Goal: Task Accomplishment & Management: Use online tool/utility

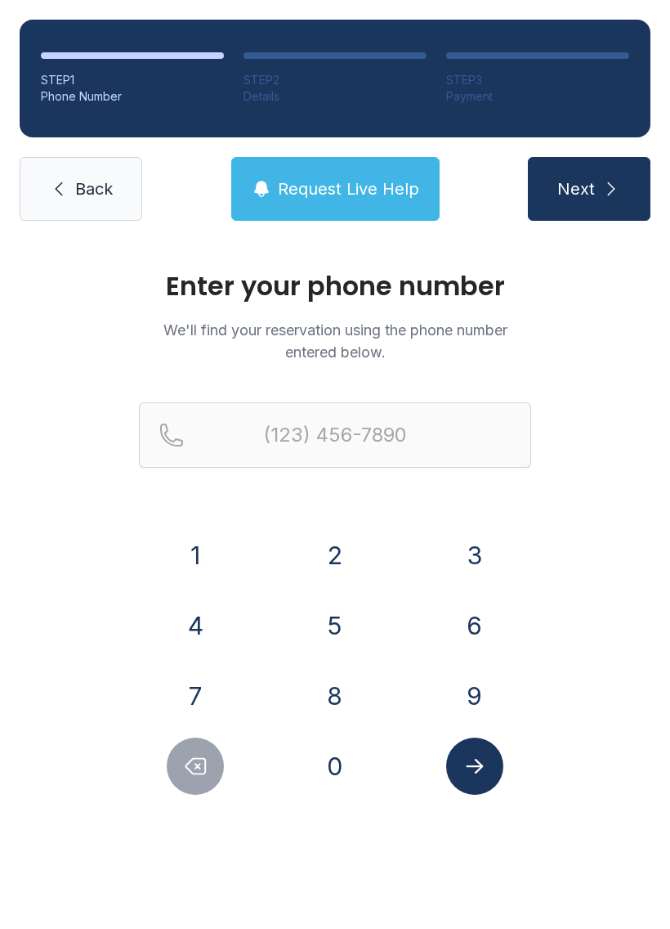
click at [327, 691] on button "8" at bounding box center [335, 695] width 57 height 57
click at [344, 552] on button "2" at bounding box center [335, 555] width 57 height 57
click at [332, 680] on button "8" at bounding box center [335, 695] width 57 height 57
click at [330, 560] on button "2" at bounding box center [335, 555] width 57 height 57
click at [208, 688] on button "7" at bounding box center [195, 695] width 57 height 57
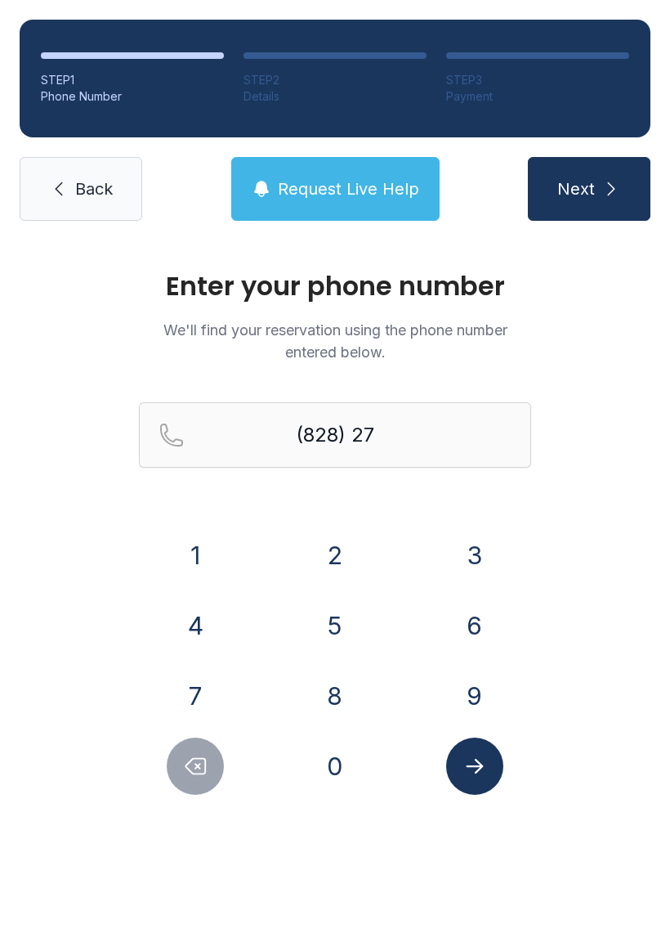
click at [447, 676] on div "9" at bounding box center [475, 695] width 114 height 57
click at [217, 622] on button "4" at bounding box center [195, 625] width 57 height 57
click at [216, 621] on button "4" at bounding box center [195, 625] width 57 height 57
click at [473, 558] on button "3" at bounding box center [474, 555] width 57 height 57
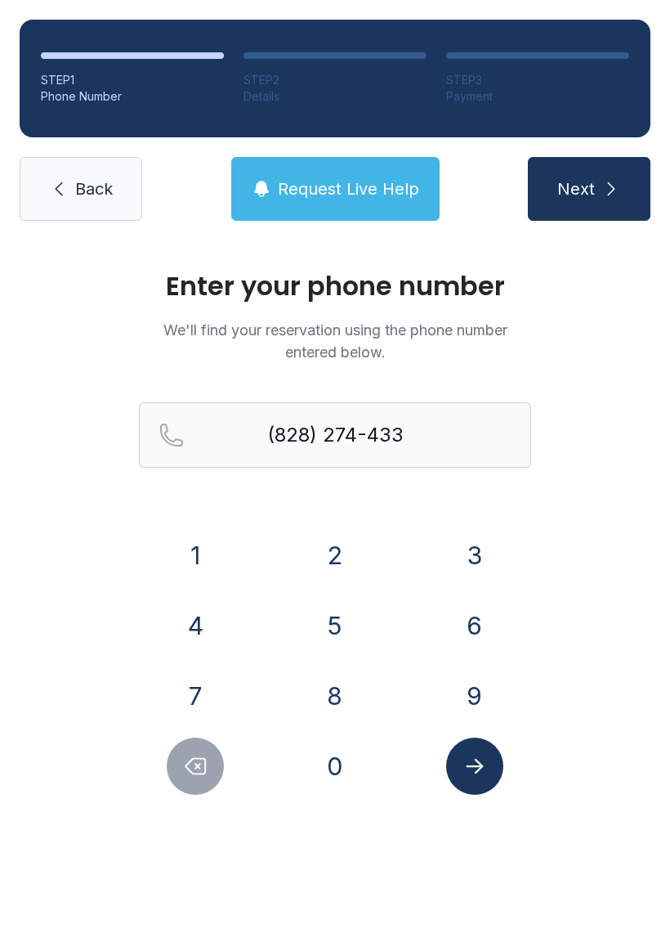
click at [203, 769] on icon "Delete number" at bounding box center [195, 766] width 25 height 25
click at [194, 774] on icon "Delete number" at bounding box center [196, 767] width 20 height 16
click at [199, 622] on button "4" at bounding box center [195, 625] width 57 height 57
click at [471, 537] on button "3" at bounding box center [474, 555] width 57 height 57
click at [477, 545] on button "3" at bounding box center [474, 555] width 57 height 57
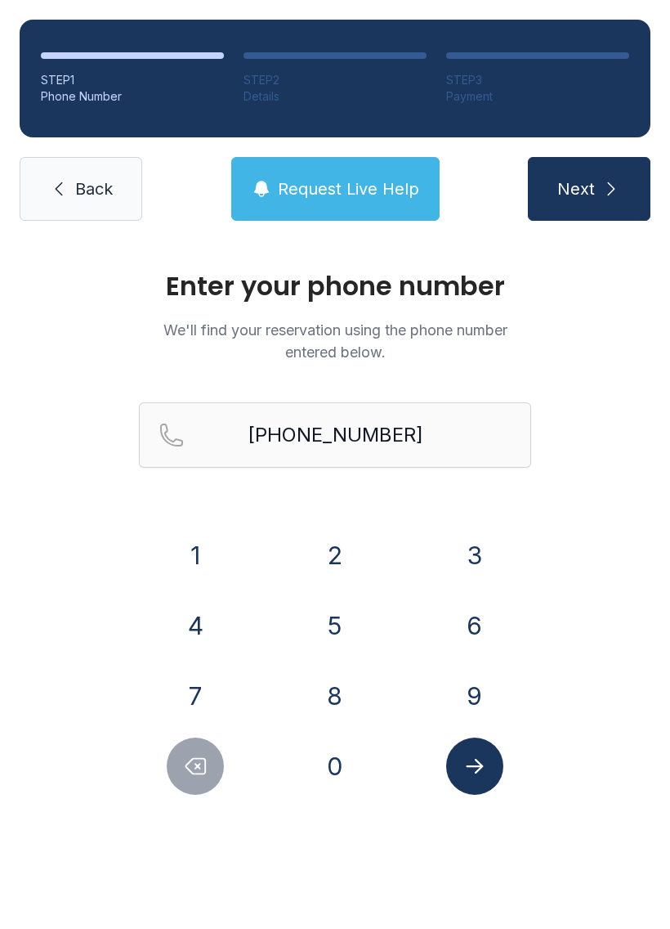
click at [486, 760] on icon "Submit lookup form" at bounding box center [475, 766] width 25 height 25
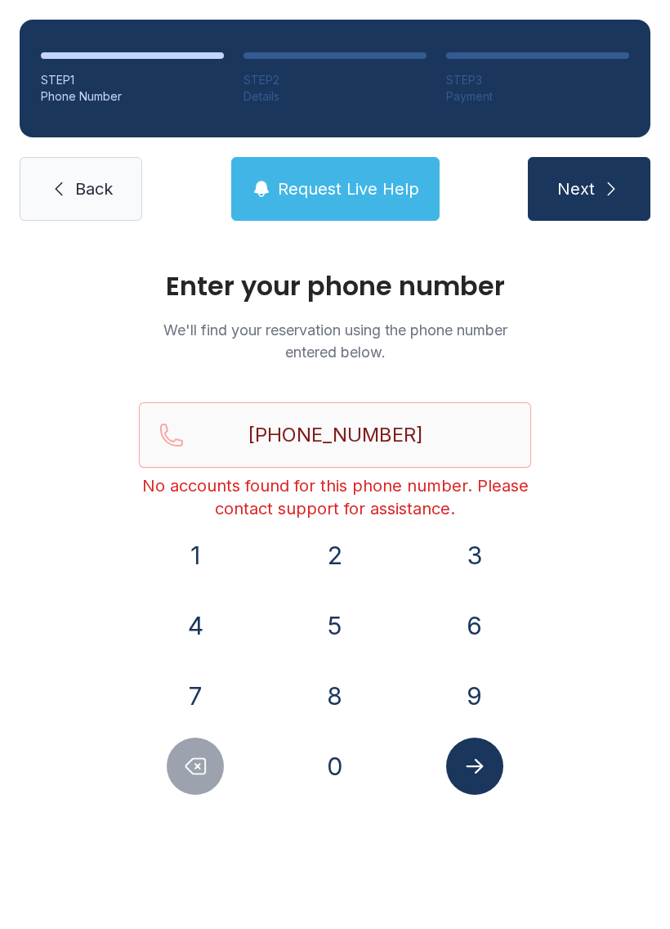
click at [193, 769] on icon "Delete number" at bounding box center [195, 766] width 25 height 25
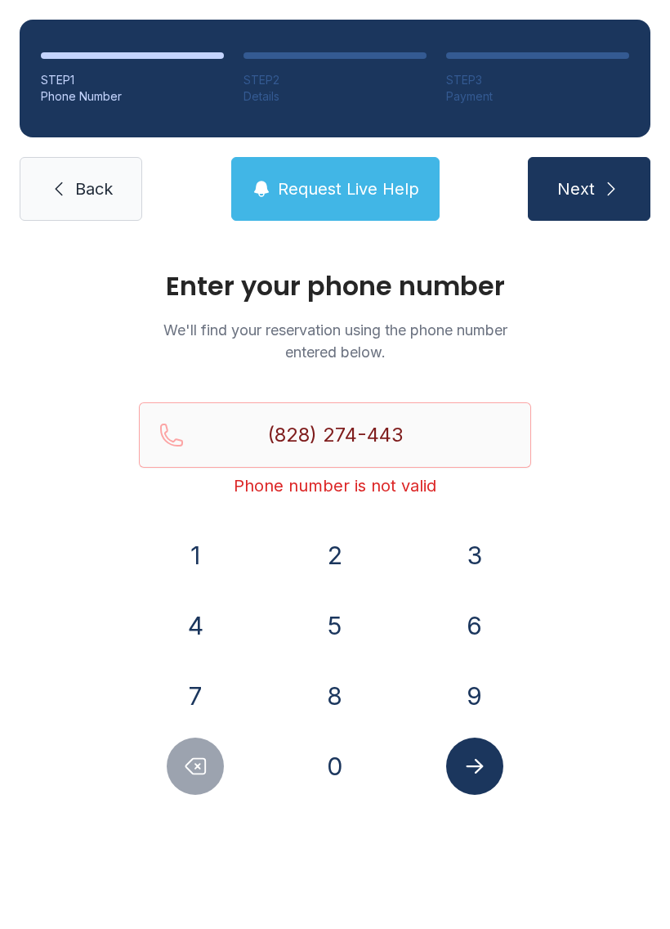
click at [193, 768] on icon "Delete number" at bounding box center [195, 766] width 25 height 25
click at [185, 770] on icon "Delete number" at bounding box center [195, 766] width 25 height 25
click at [184, 770] on icon "Delete number" at bounding box center [195, 766] width 25 height 25
click at [182, 762] on button "Delete number" at bounding box center [195, 766] width 57 height 57
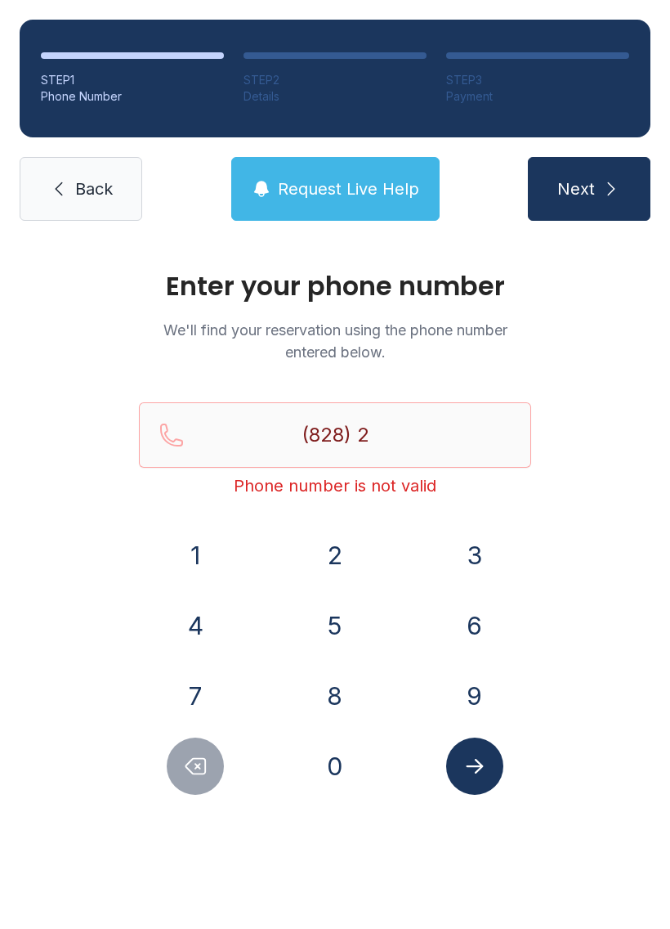
click at [195, 691] on button "7" at bounding box center [195, 695] width 57 height 57
click at [466, 683] on button "9" at bounding box center [474, 695] width 57 height 57
click at [194, 638] on button "4" at bounding box center [195, 625] width 57 height 57
click at [477, 552] on button "3" at bounding box center [474, 555] width 57 height 57
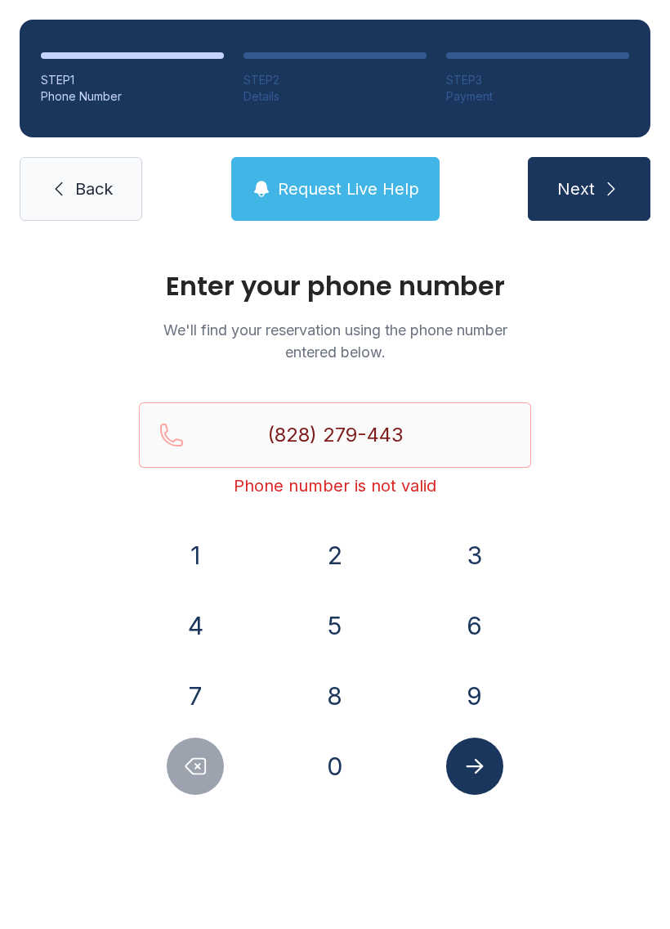
click at [477, 551] on button "3" at bounding box center [474, 555] width 57 height 57
click at [475, 760] on icon "Submit lookup form" at bounding box center [475, 766] width 25 height 25
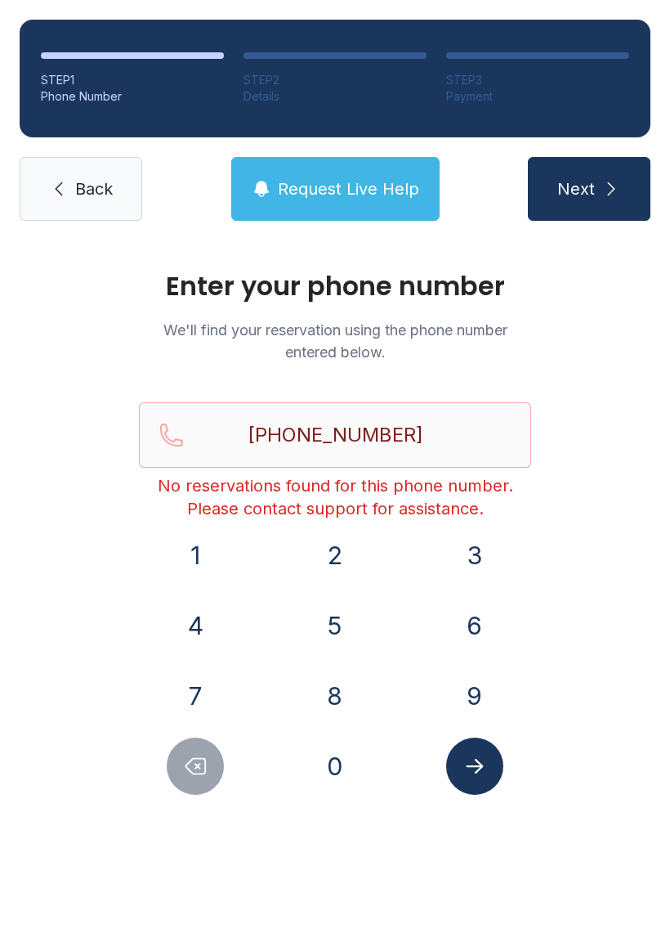
click at [187, 778] on button "Delete number" at bounding box center [195, 766] width 57 height 57
click at [186, 778] on icon "Delete number" at bounding box center [195, 766] width 25 height 25
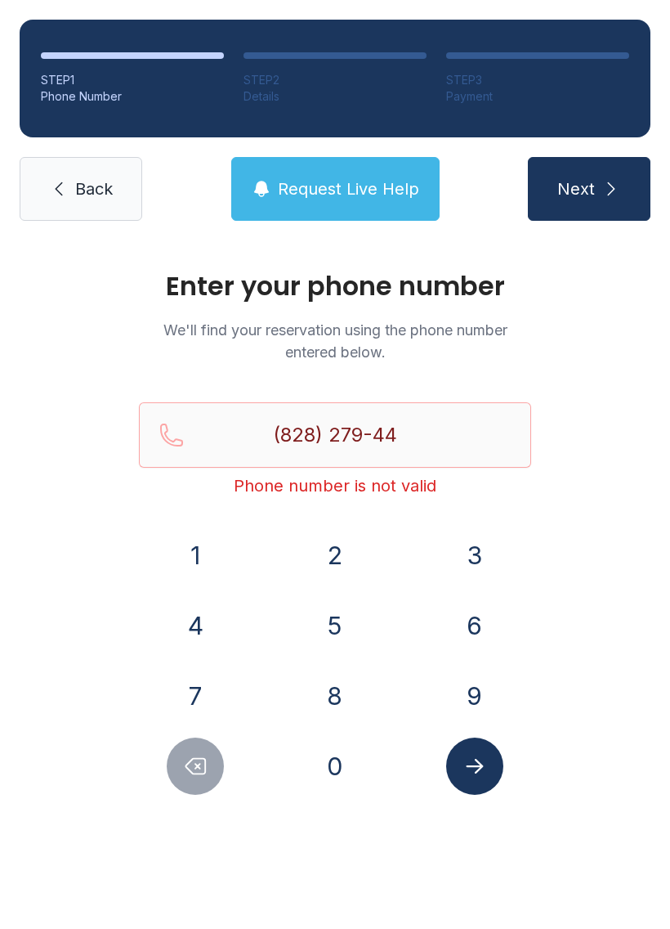
click at [198, 770] on icon "Delete number" at bounding box center [195, 766] width 25 height 25
click at [198, 769] on icon "Delete number" at bounding box center [195, 766] width 25 height 25
click at [192, 773] on icon "Delete number" at bounding box center [196, 767] width 20 height 16
click at [192, 772] on icon "Delete number" at bounding box center [196, 767] width 20 height 16
click at [194, 773] on icon "Delete number" at bounding box center [196, 767] width 20 height 16
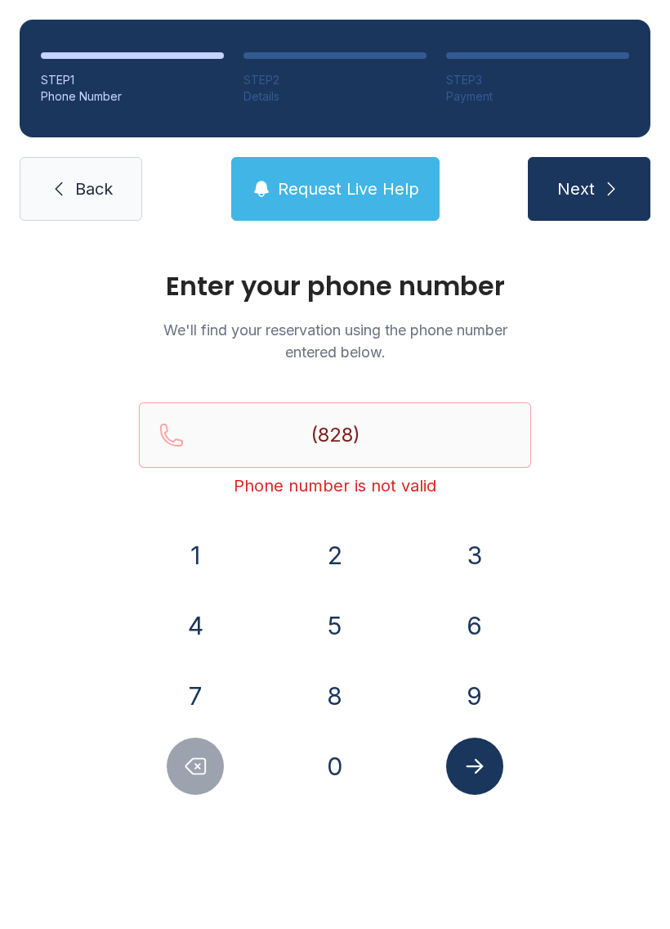
click at [194, 773] on icon "Delete number" at bounding box center [195, 766] width 25 height 25
click at [193, 772] on icon "Delete number" at bounding box center [195, 766] width 25 height 25
type input "(8"
click at [193, 771] on icon "Delete number" at bounding box center [195, 766] width 25 height 25
click at [201, 773] on icon "Delete number" at bounding box center [195, 766] width 25 height 25
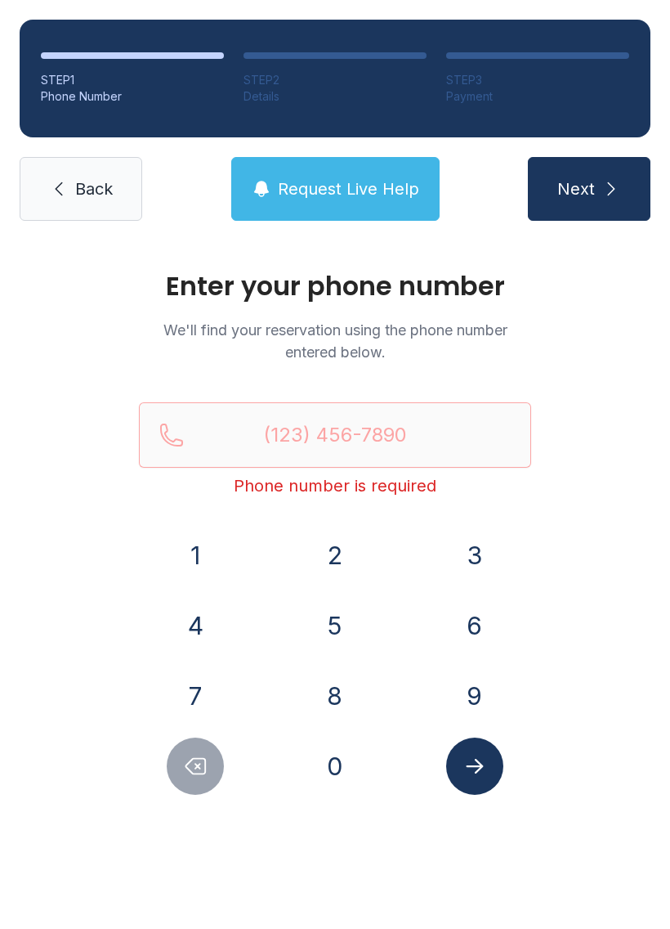
click at [325, 554] on button "2" at bounding box center [335, 555] width 57 height 57
click at [337, 689] on button "8" at bounding box center [335, 695] width 57 height 57
click at [193, 553] on button "1" at bounding box center [195, 555] width 57 height 57
click at [195, 700] on button "7" at bounding box center [195, 695] width 57 height 57
click at [339, 764] on button "0" at bounding box center [335, 766] width 57 height 57
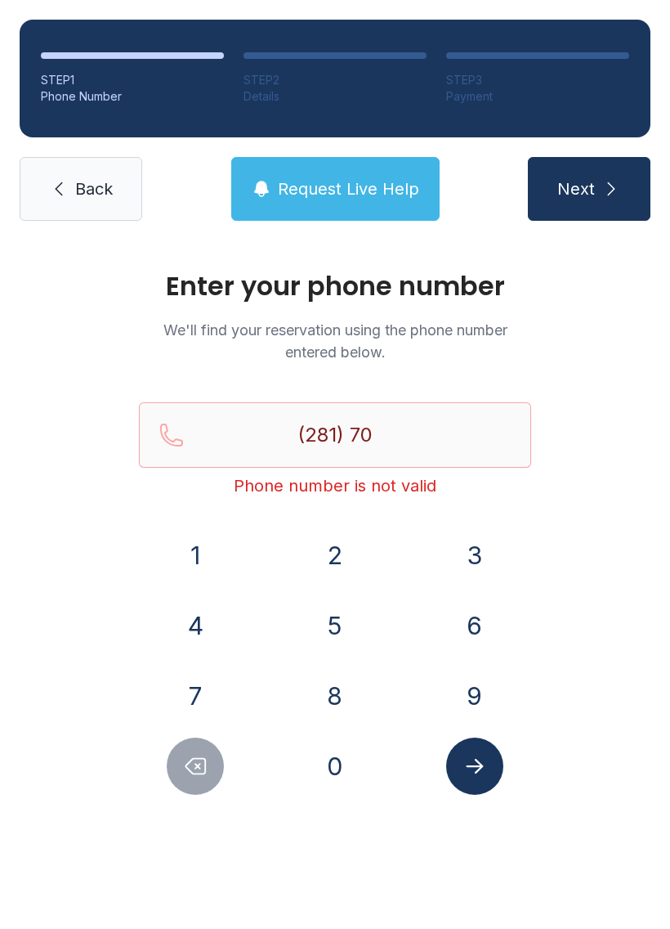
click at [323, 626] on button "5" at bounding box center [335, 625] width 57 height 57
click at [198, 569] on button "1" at bounding box center [195, 555] width 57 height 57
click at [331, 562] on button "2" at bounding box center [335, 555] width 57 height 57
click at [474, 554] on button "3" at bounding box center [474, 555] width 57 height 57
click at [334, 676] on button "8" at bounding box center [335, 695] width 57 height 57
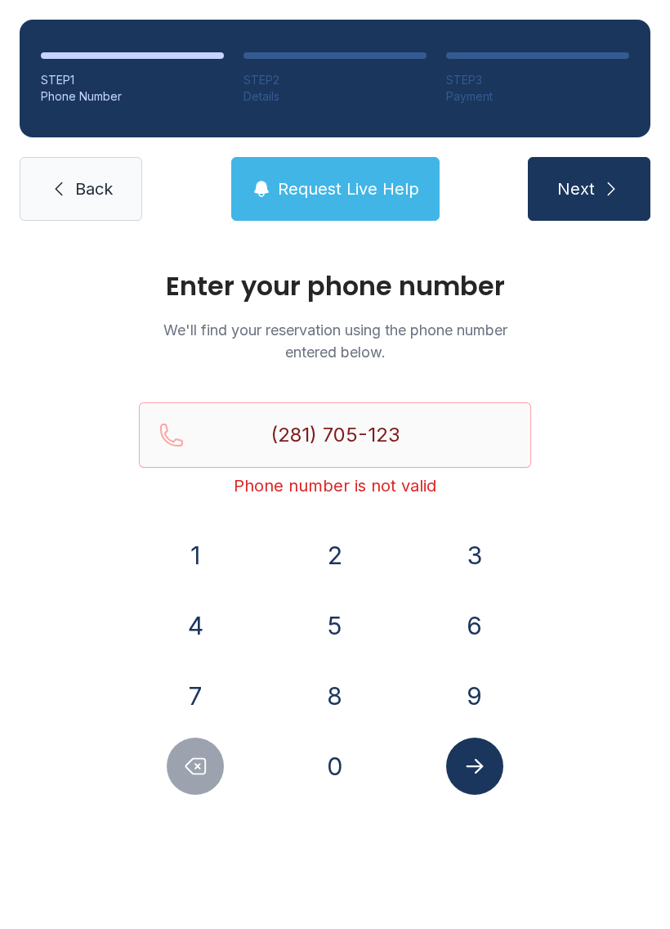
type input "[PHONE_NUMBER]"
click at [489, 759] on button "Submit lookup form" at bounding box center [474, 766] width 57 height 57
